Goal: Task Accomplishment & Management: Use online tool/utility

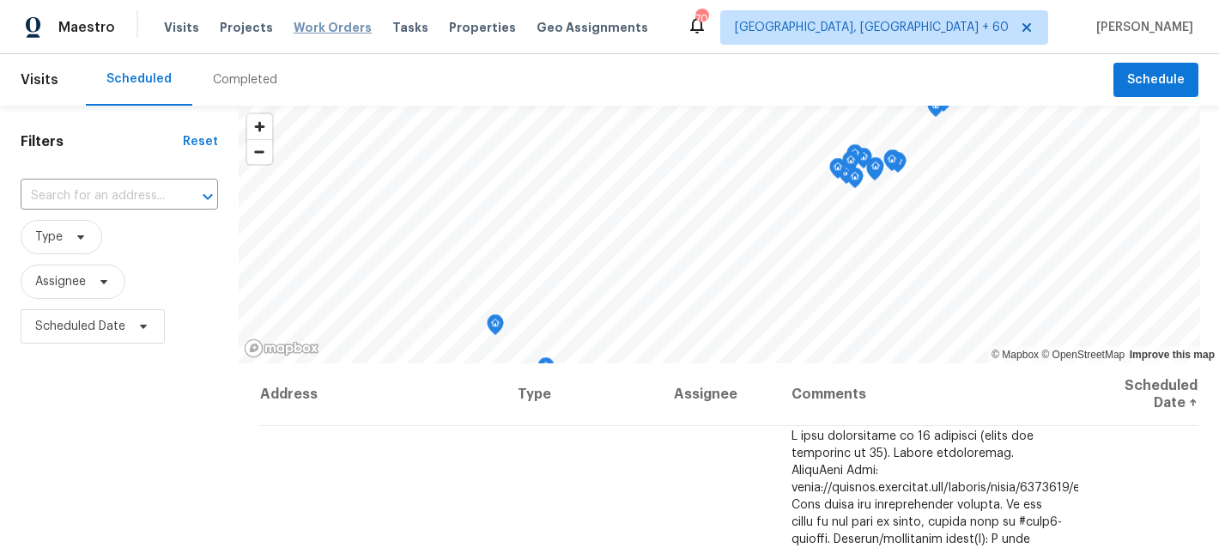
click at [316, 27] on span "Work Orders" at bounding box center [333, 27] width 78 height 17
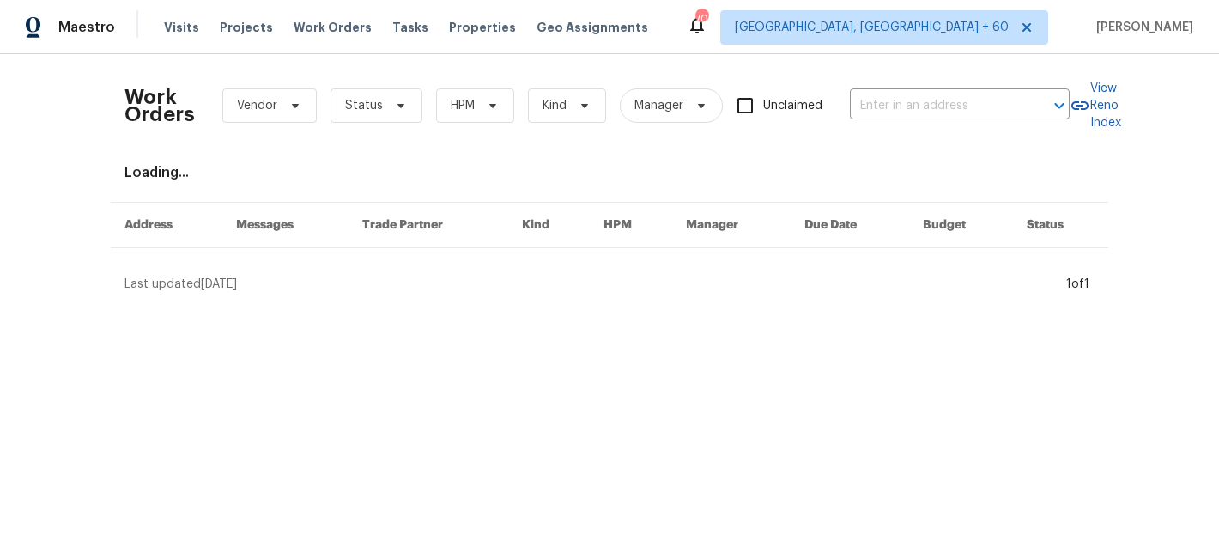
click at [930, 119] on div "Work Orders Vendor Status HPM Kind Manager Unclaimed ​" at bounding box center [596, 106] width 945 height 76
click at [916, 100] on input "text" at bounding box center [936, 106] width 172 height 27
paste input "[STREET_ADDRESS][PERSON_NAME]"
type input "[STREET_ADDRESS][PERSON_NAME]"
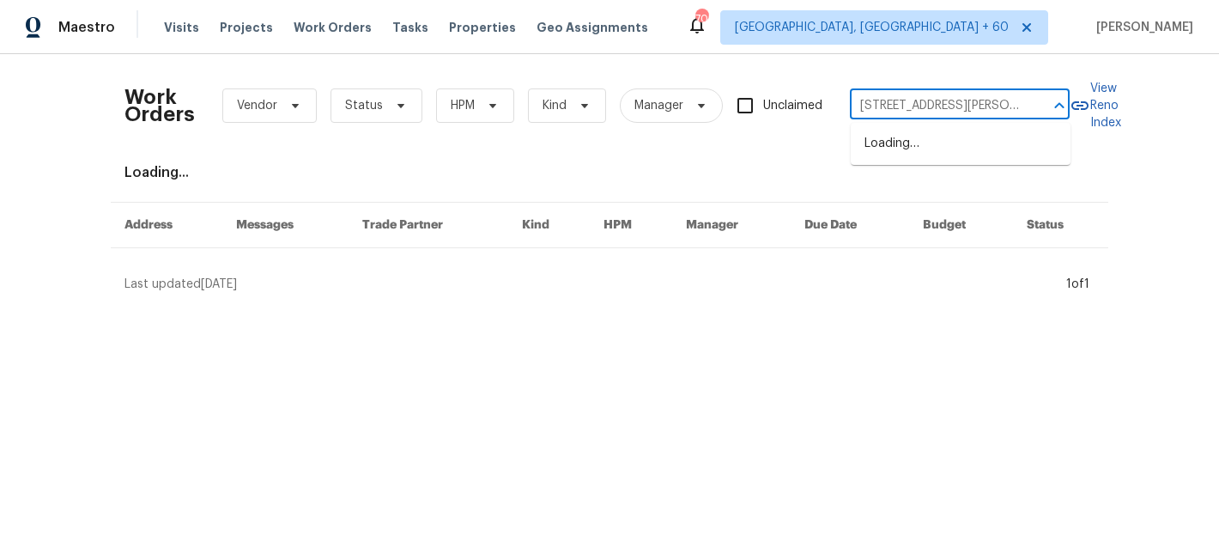
scroll to position [0, 67]
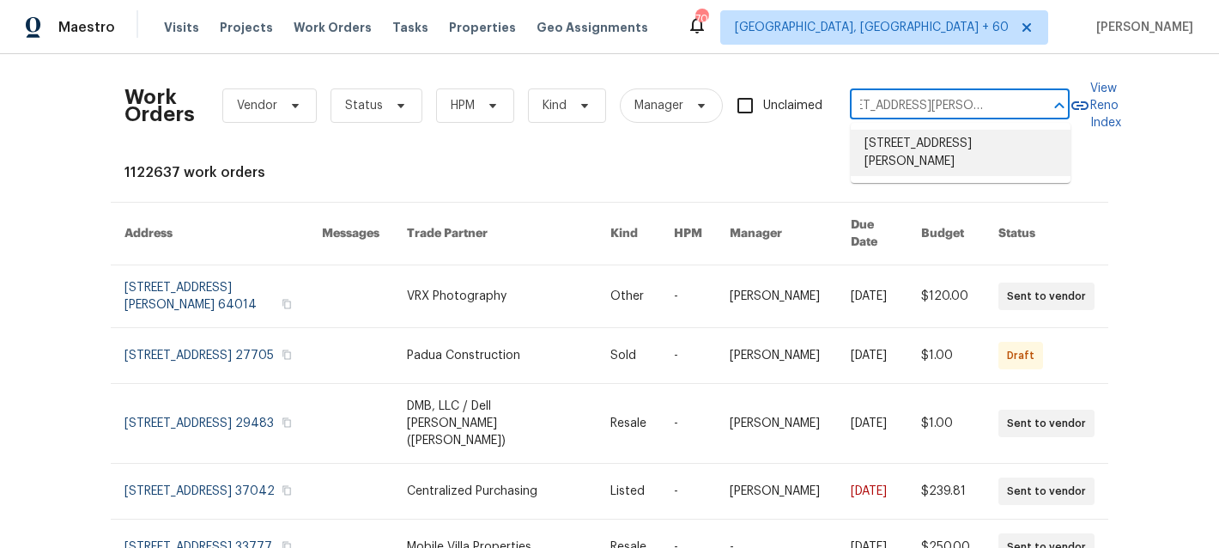
click at [931, 148] on li "[STREET_ADDRESS][PERSON_NAME]" at bounding box center [960, 153] width 220 height 46
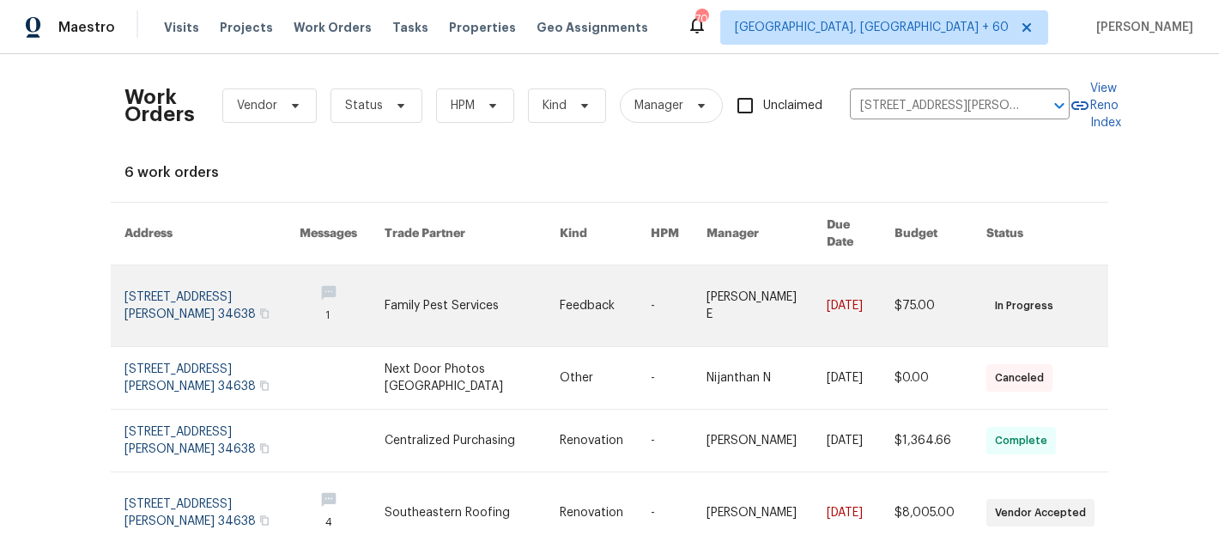
click at [640, 300] on link at bounding box center [605, 305] width 91 height 81
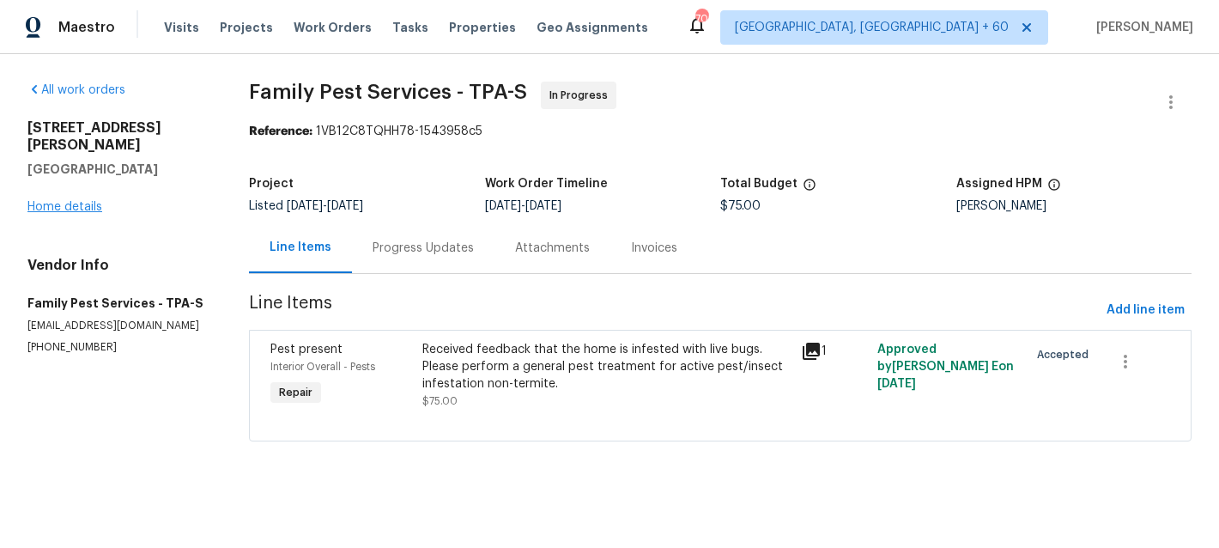
click at [70, 183] on div "[STREET_ADDRESS][PERSON_NAME] Home details" at bounding box center [117, 167] width 180 height 96
click at [82, 201] on link "Home details" at bounding box center [64, 207] width 75 height 12
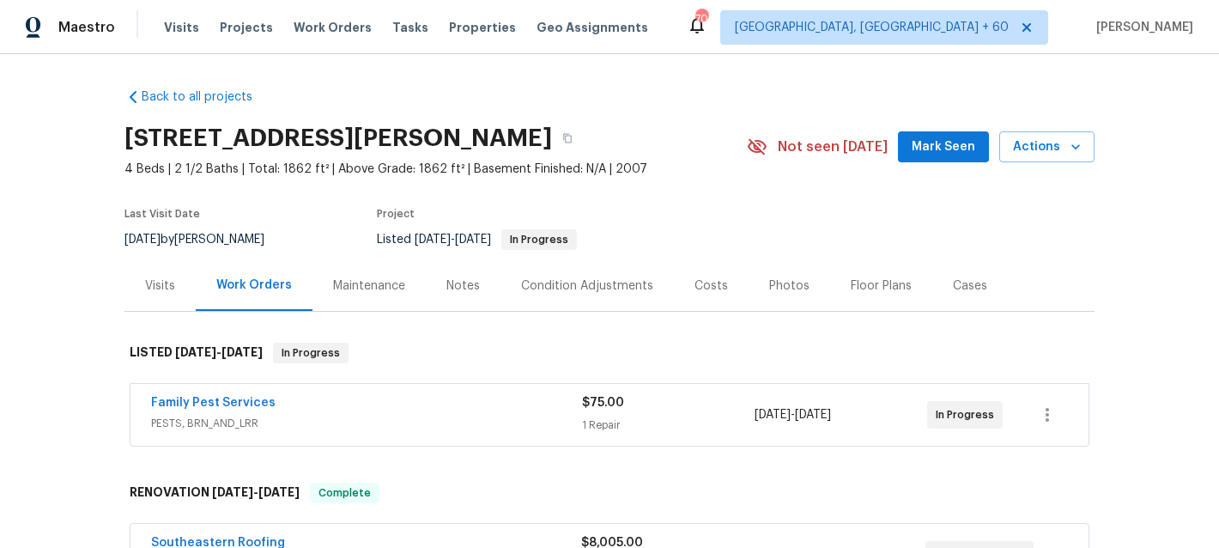
click at [377, 293] on div "Maintenance" at bounding box center [369, 285] width 72 height 17
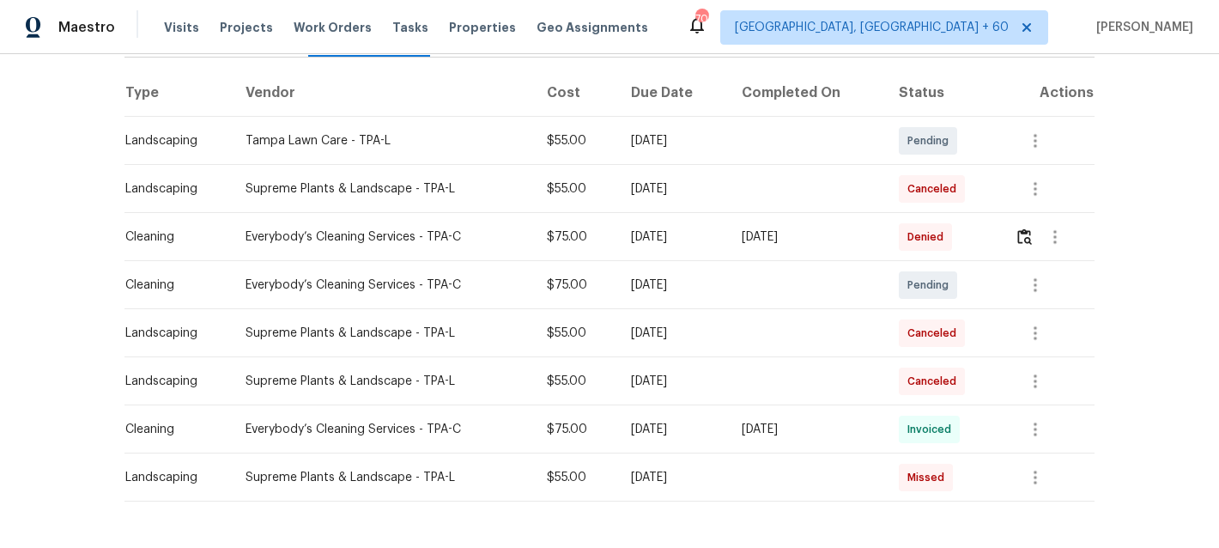
scroll to position [283, 0]
